Goal: Task Accomplishment & Management: Complete application form

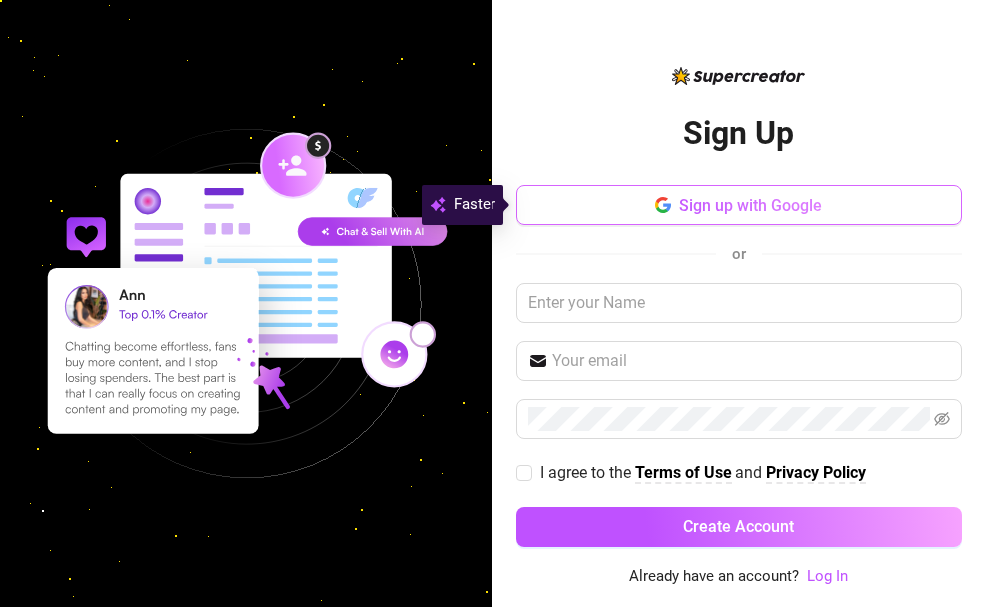
click at [747, 202] on span "Sign up with Google" at bounding box center [751, 205] width 143 height 19
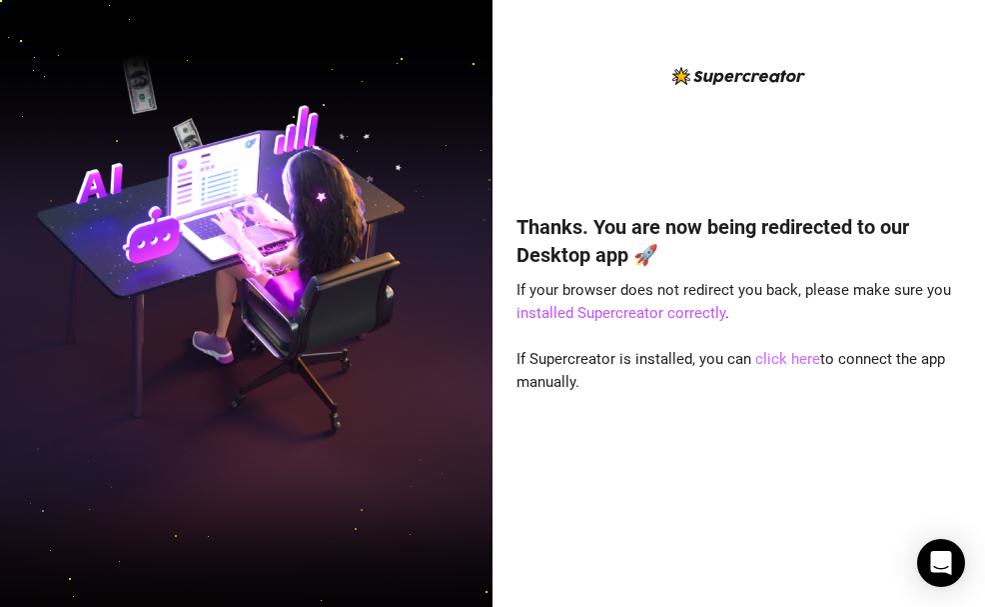
click at [777, 356] on link "click here" at bounding box center [787, 359] width 65 height 18
